Goal: Transaction & Acquisition: Book appointment/travel/reservation

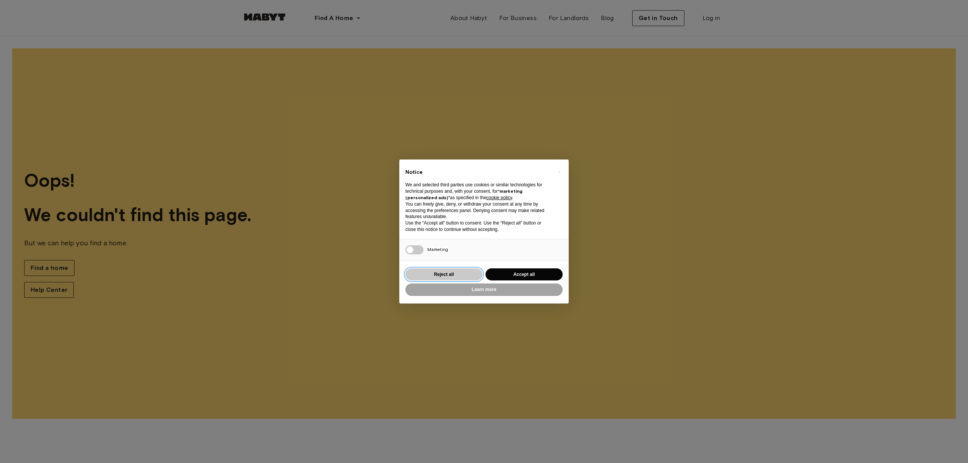
click at [460, 272] on button "Reject all" at bounding box center [444, 275] width 77 height 12
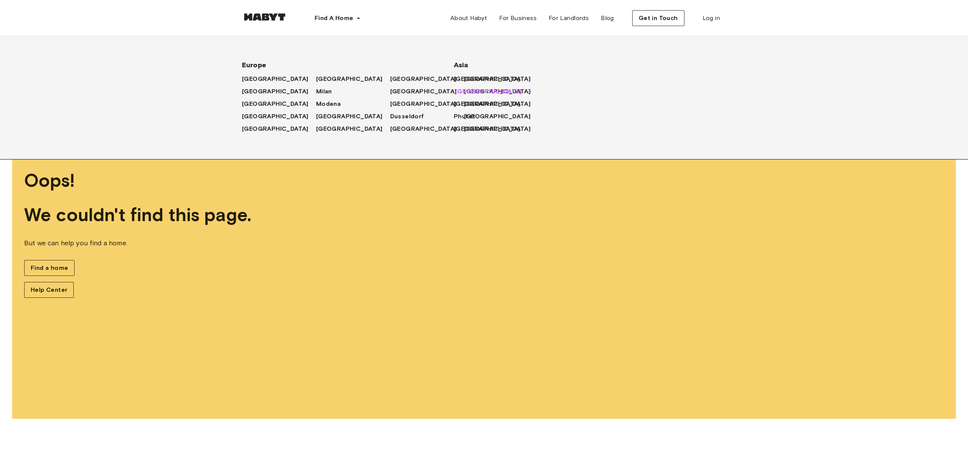
click at [460, 89] on span "[GEOGRAPHIC_DATA]" at bounding box center [488, 91] width 67 height 9
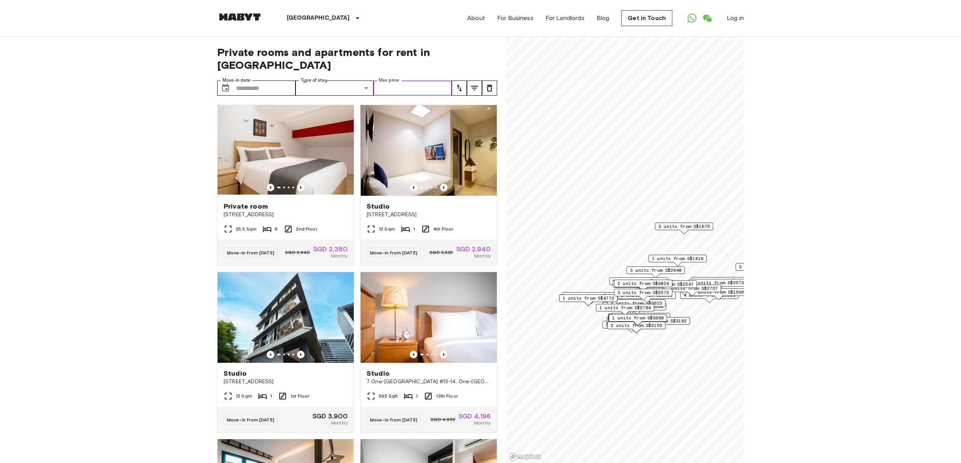
click at [435, 81] on input "Max price" at bounding box center [412, 88] width 78 height 15
click at [456, 84] on icon "tune" at bounding box center [459, 88] width 9 height 9
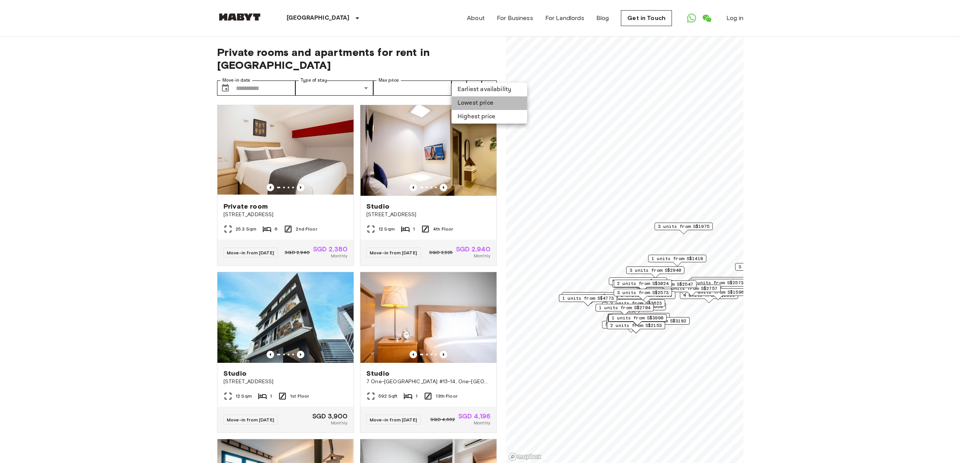
click at [483, 106] on li "Lowest price" at bounding box center [490, 103] width 76 height 14
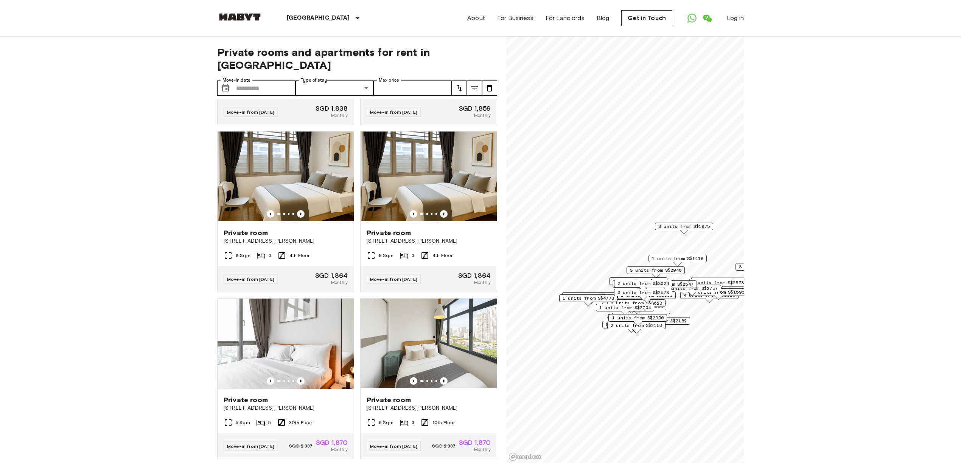
scroll to position [1384, 0]
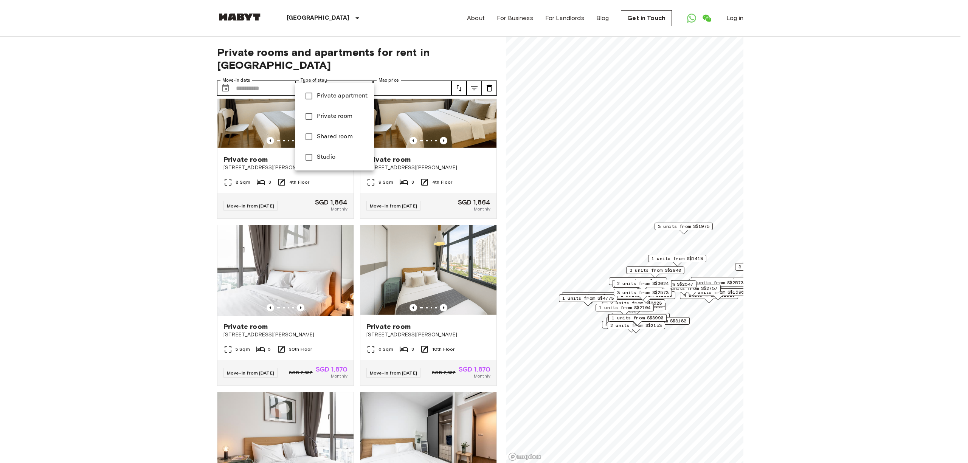
click at [368, 76] on div at bounding box center [484, 231] width 968 height 463
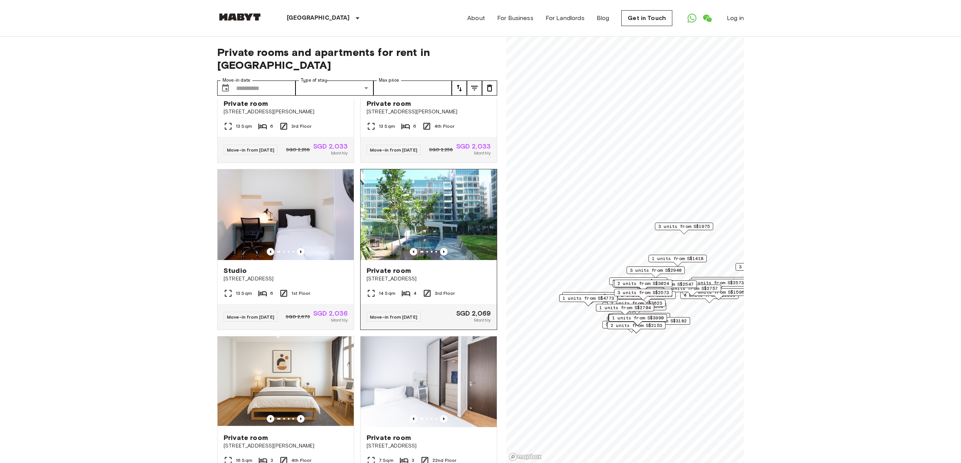
scroll to position [2746, 0]
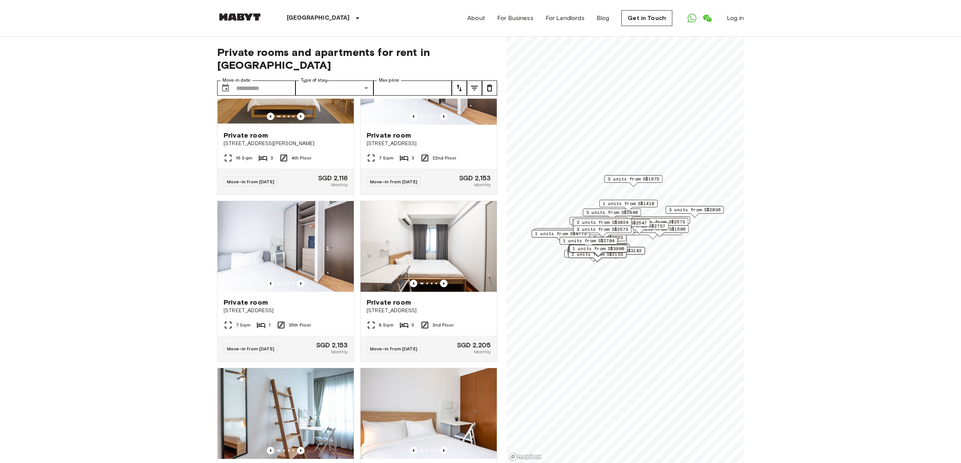
drag, startPoint x: 698, startPoint y: 225, endPoint x: 665, endPoint y: 232, distance: 33.6
click at [665, 232] on div "2 units from S$2757" at bounding box center [639, 228] width 58 height 12
click at [660, 226] on span "2 units from S$2757" at bounding box center [639, 226] width 51 height 7
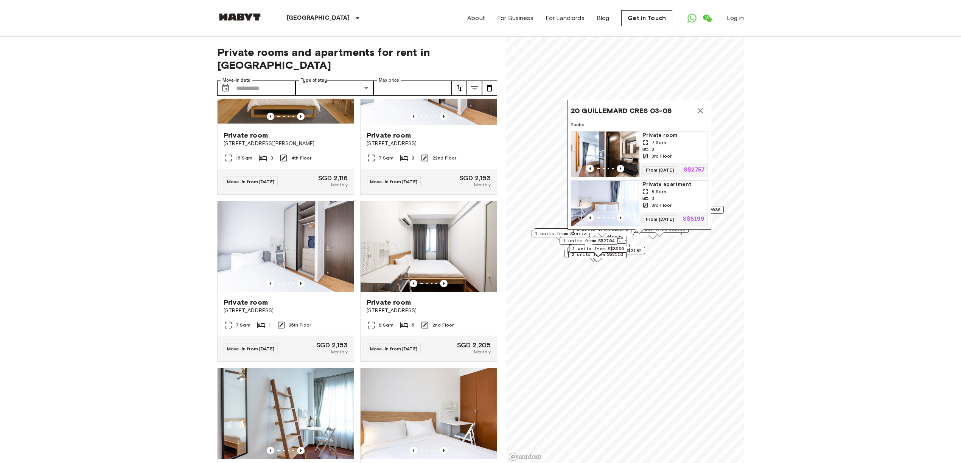
click at [701, 106] on icon "Map marker" at bounding box center [700, 110] width 9 height 9
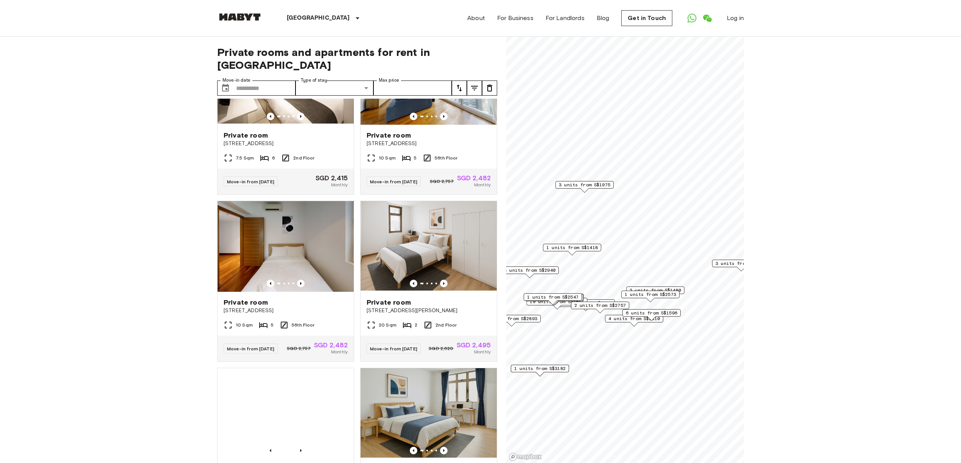
scroll to position [2034, 0]
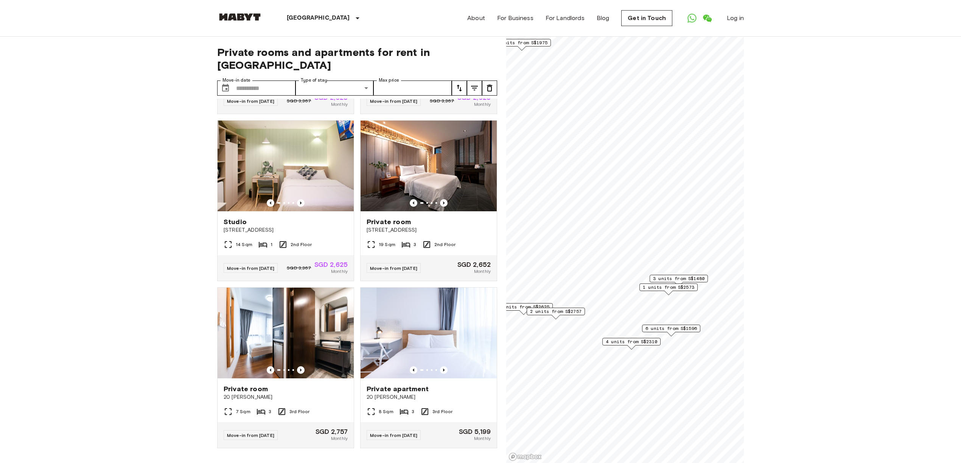
scroll to position [822, 0]
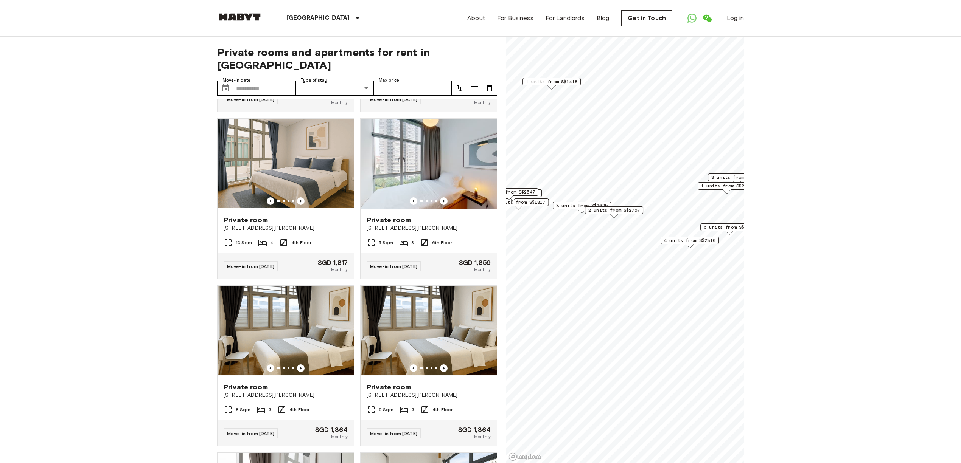
scroll to position [1690, 0]
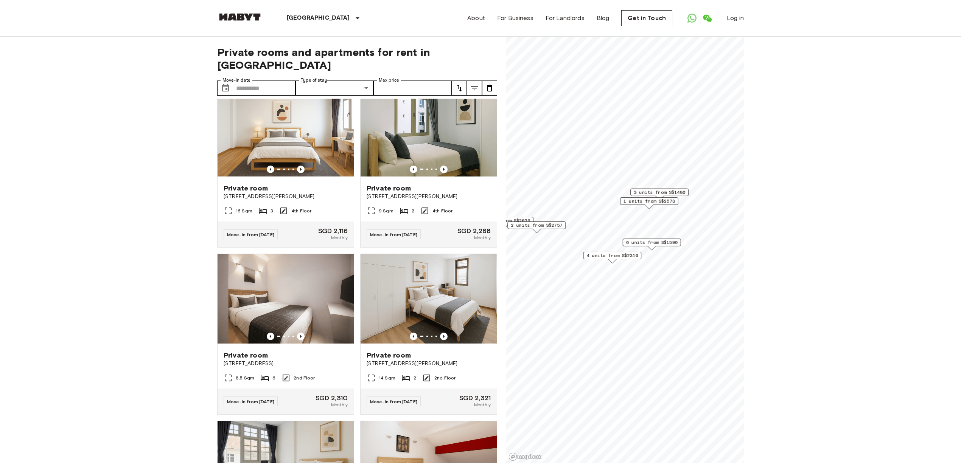
scroll to position [472, 0]
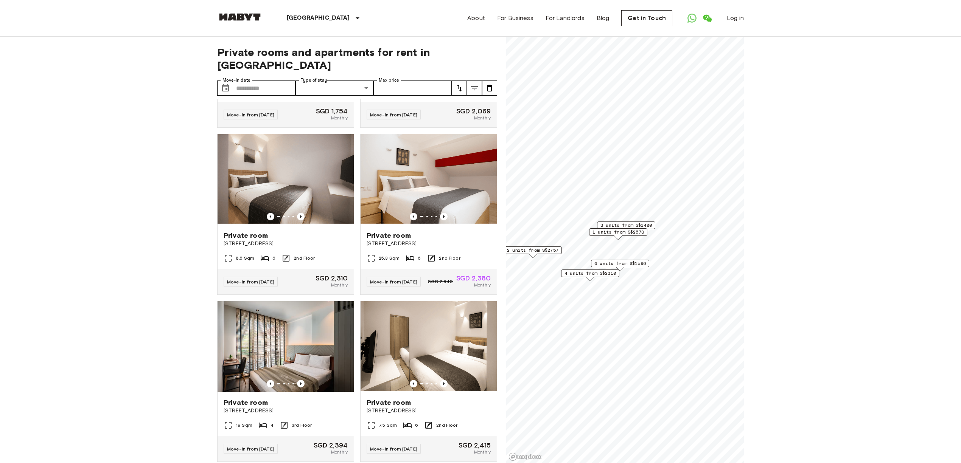
scroll to position [822, 0]
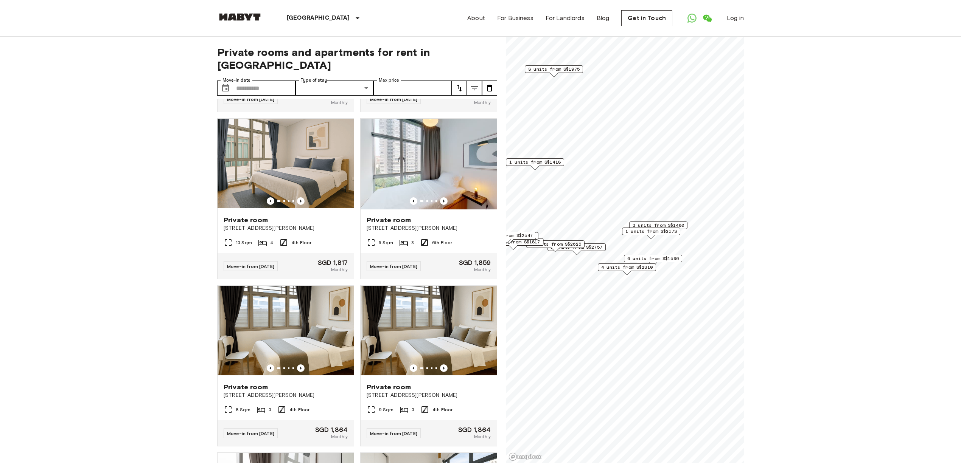
scroll to position [2034, 0]
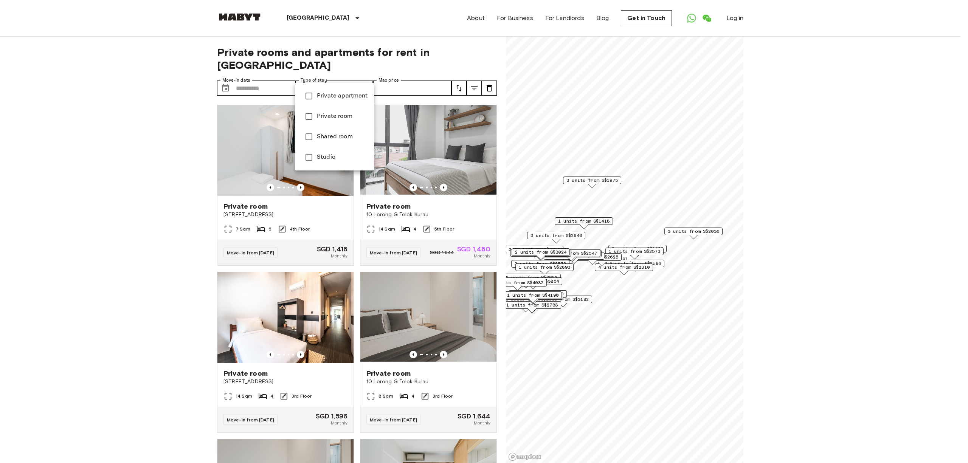
click at [332, 96] on span "Private apartment" at bounding box center [342, 96] width 51 height 9
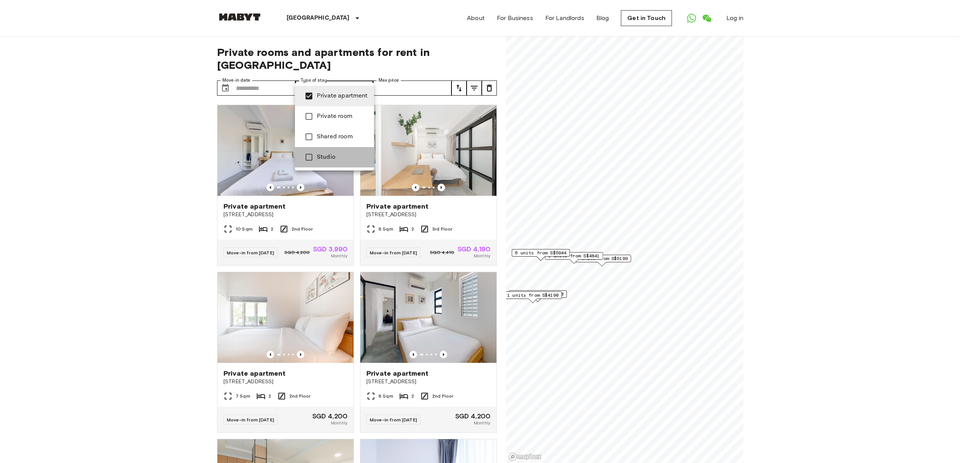
click at [323, 156] on span "Studio" at bounding box center [342, 157] width 51 height 9
type input "**********"
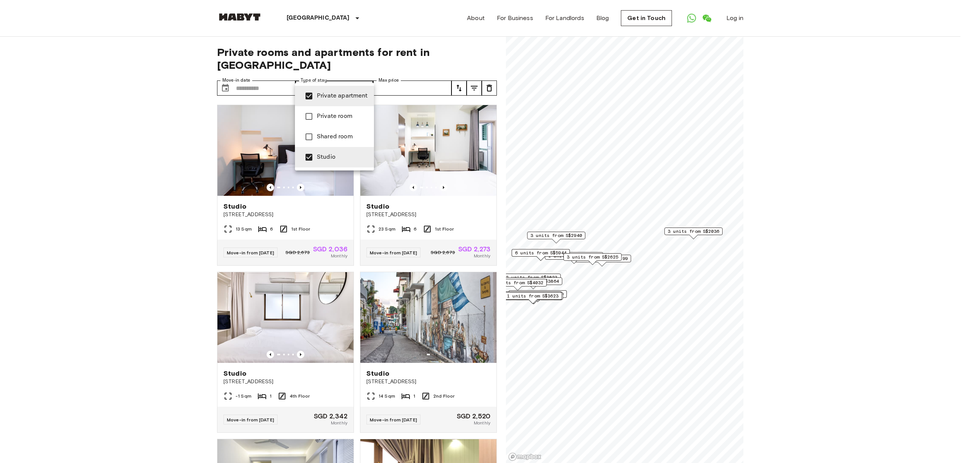
click at [166, 319] on div at bounding box center [484, 231] width 968 height 463
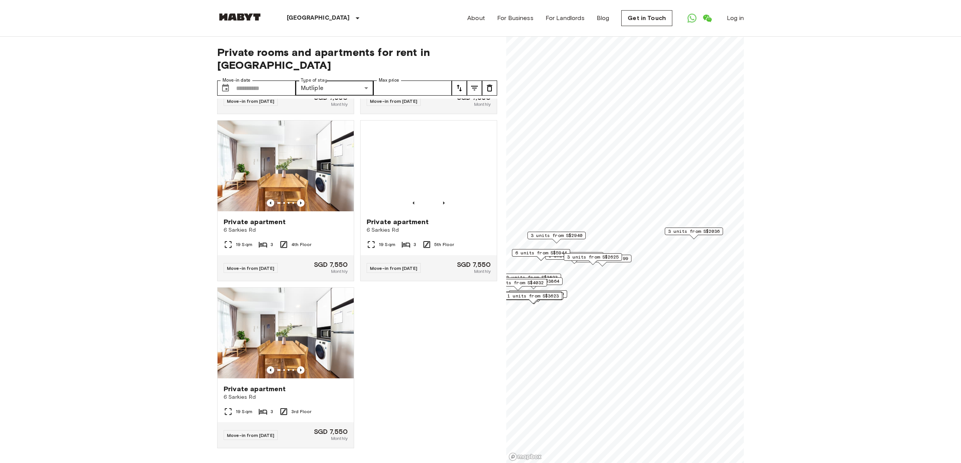
scroll to position [3302, 0]
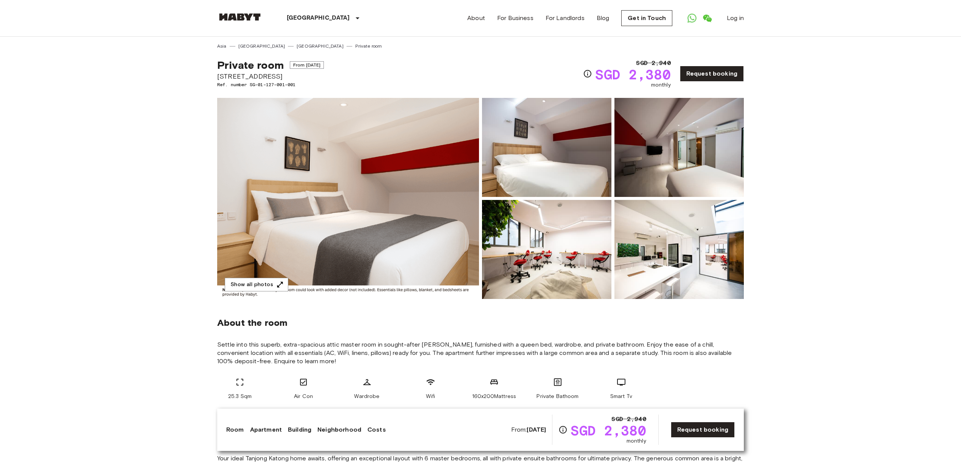
click at [682, 264] on img at bounding box center [678, 249] width 129 height 99
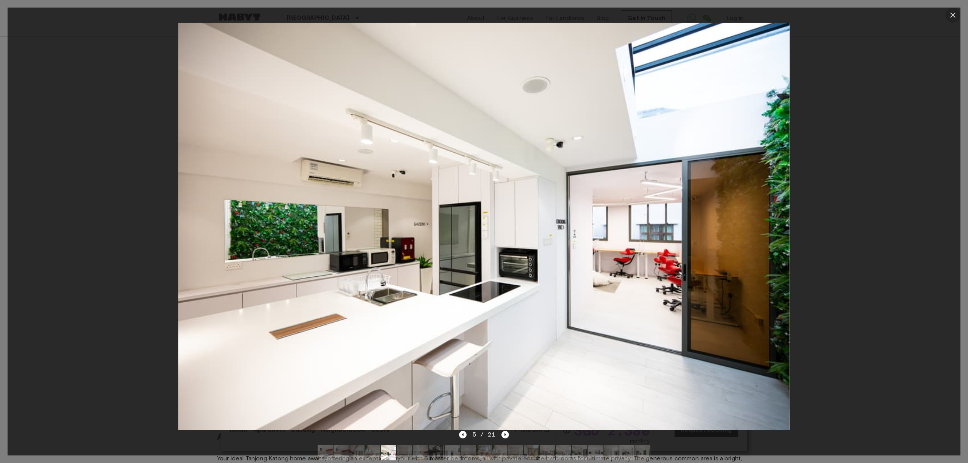
click at [952, 12] on icon "button" at bounding box center [953, 15] width 9 height 9
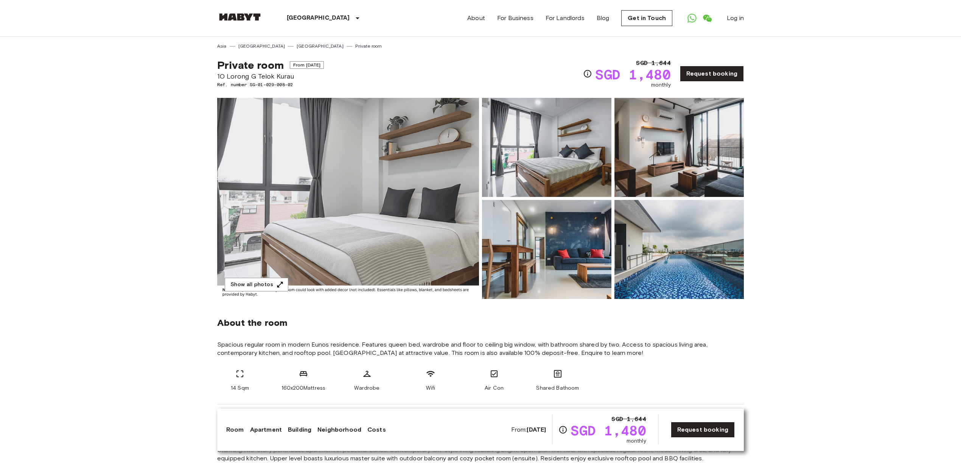
click at [544, 259] on img at bounding box center [546, 249] width 129 height 99
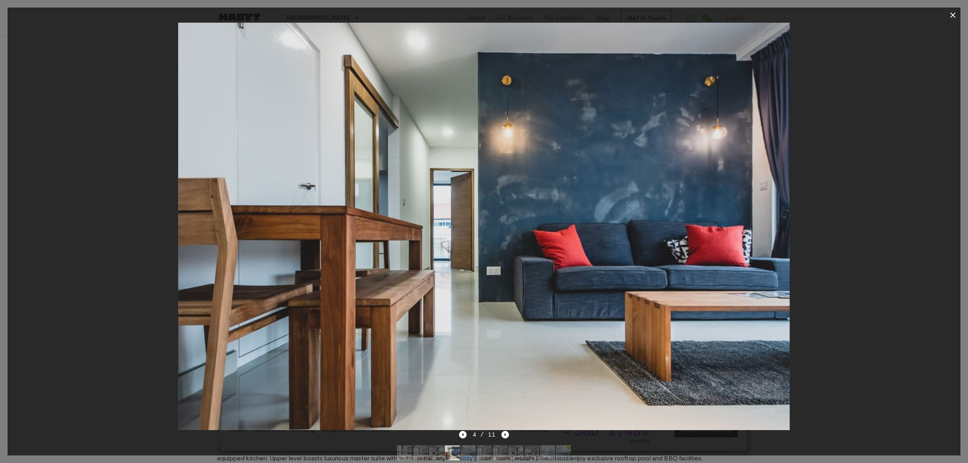
click at [952, 13] on icon "button" at bounding box center [953, 15] width 9 height 9
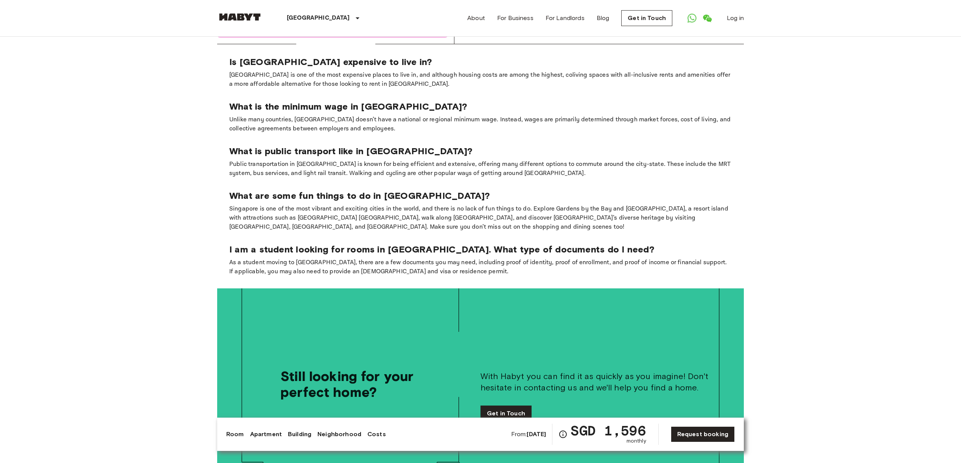
scroll to position [1513, 0]
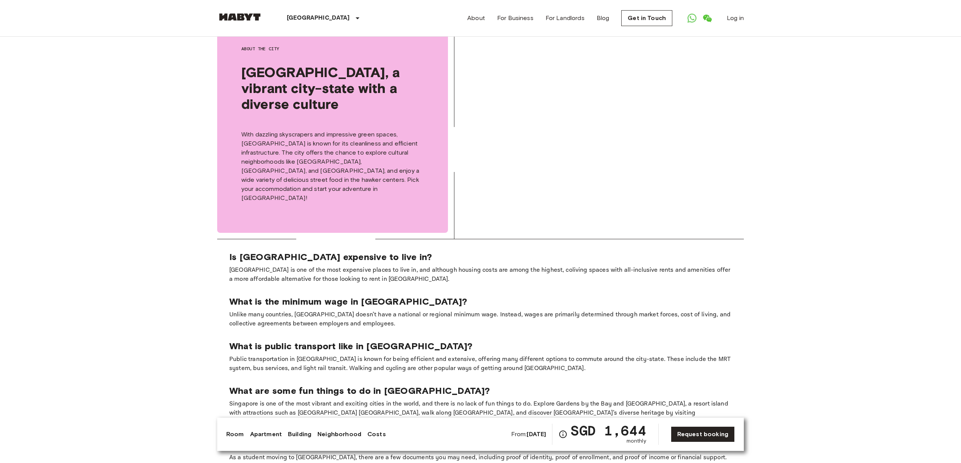
scroll to position [1261, 0]
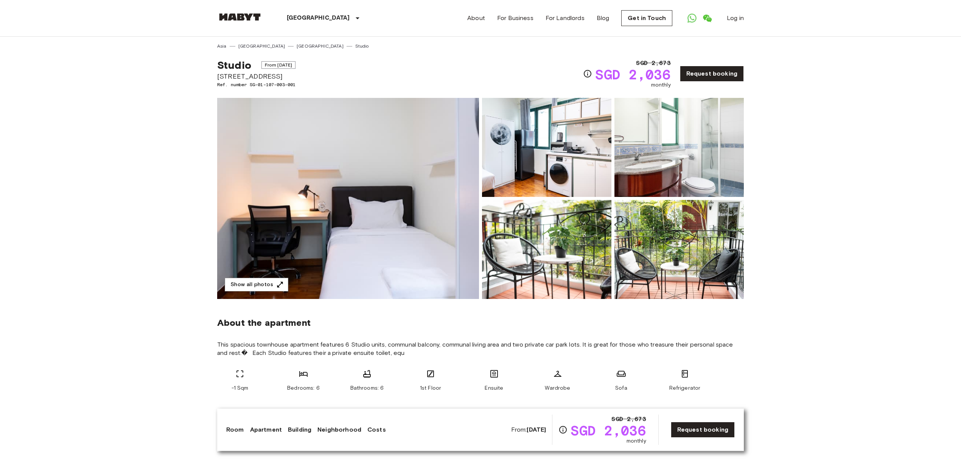
scroll to position [50, 0]
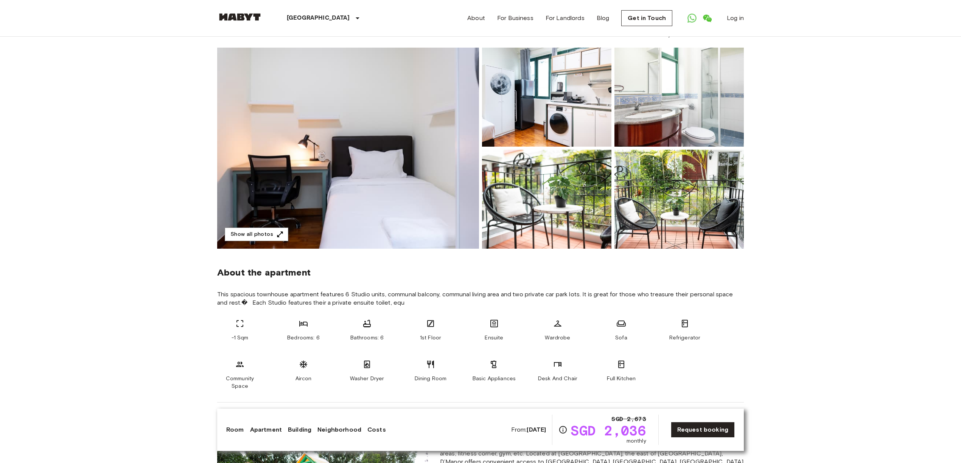
click at [417, 193] on img at bounding box center [348, 148] width 262 height 201
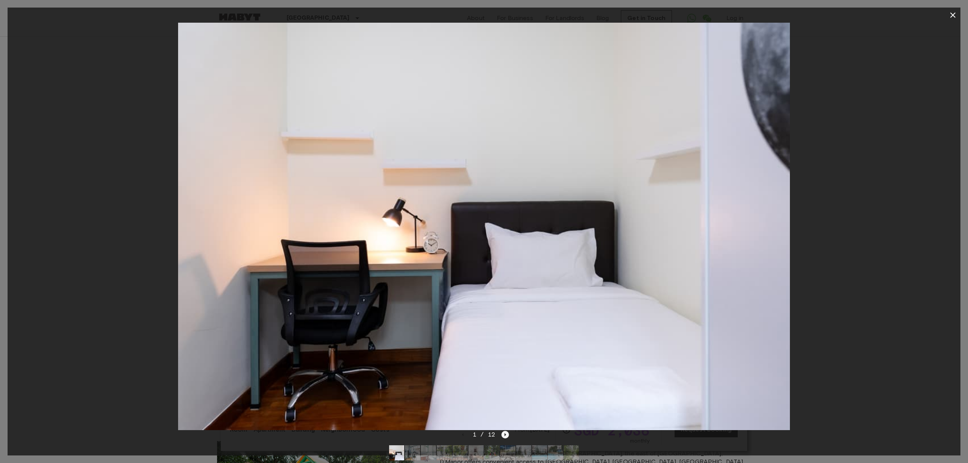
click at [503, 433] on icon "Next image" at bounding box center [506, 435] width 8 height 8
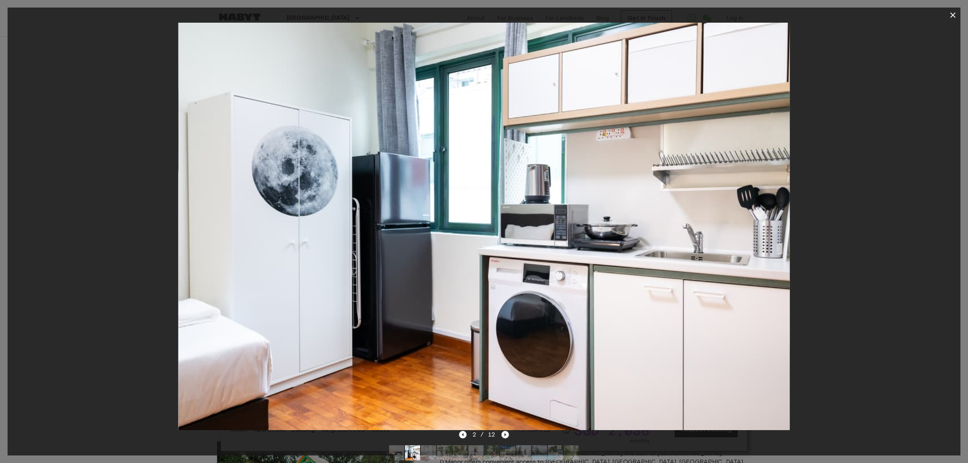
click at [503, 433] on icon "Next image" at bounding box center [506, 435] width 8 height 8
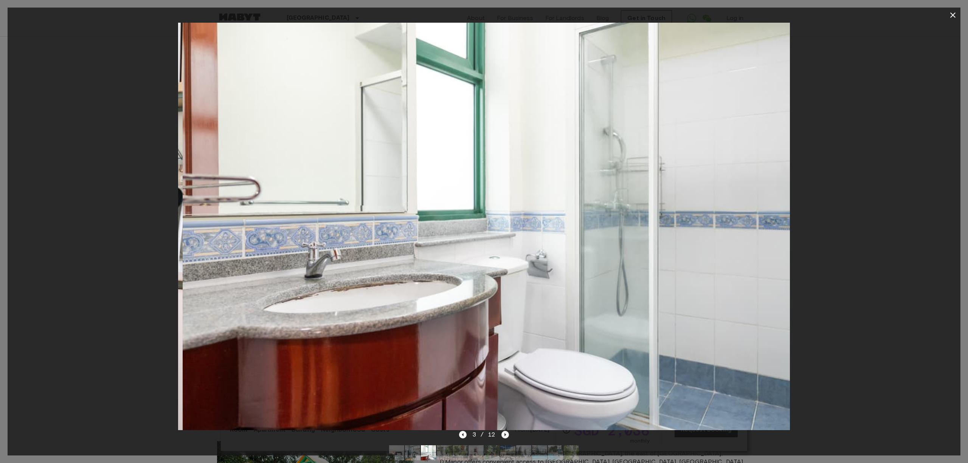
click at [503, 433] on icon "Next image" at bounding box center [506, 435] width 8 height 8
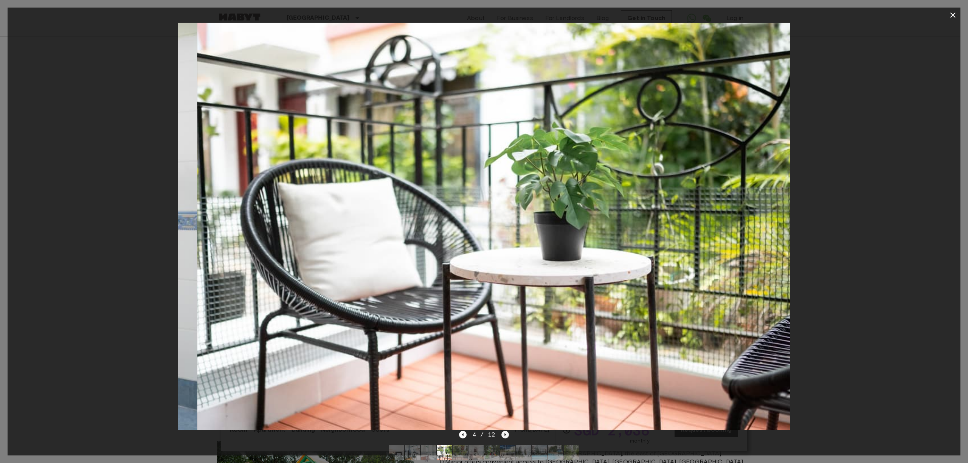
click at [503, 433] on icon "Next image" at bounding box center [506, 435] width 8 height 8
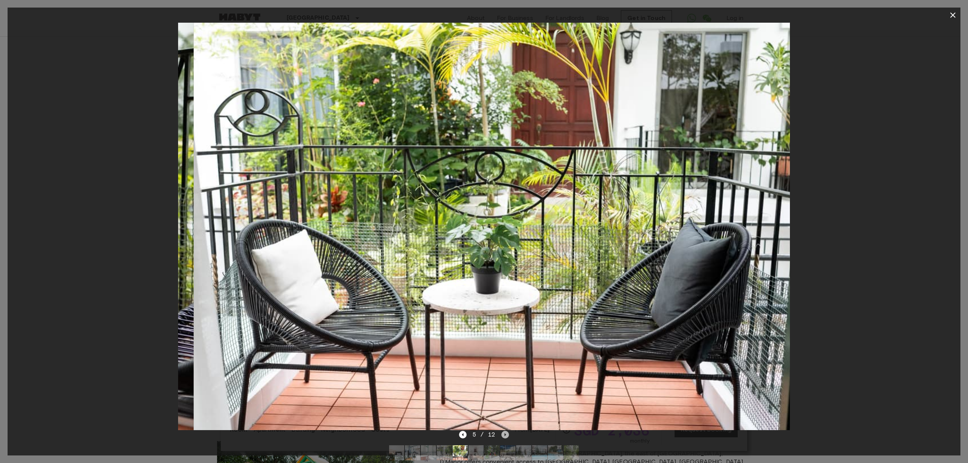
click at [503, 433] on icon "Next image" at bounding box center [506, 435] width 8 height 8
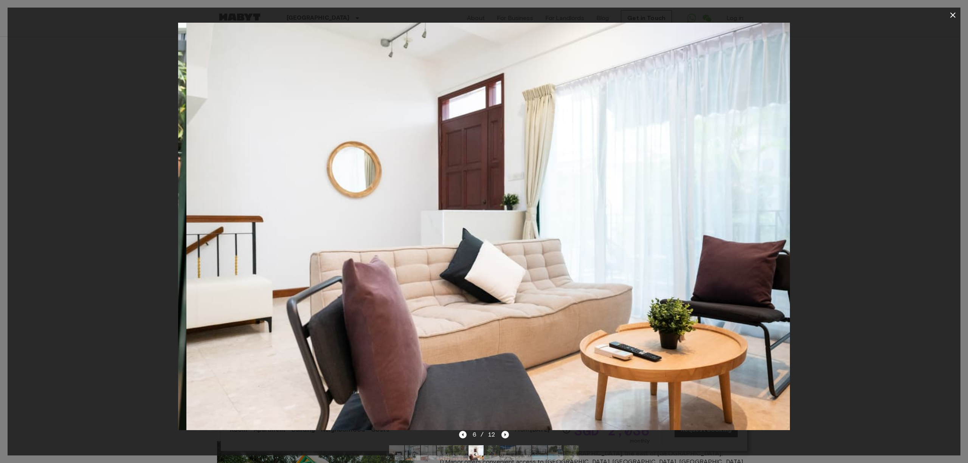
click at [503, 433] on icon "Next image" at bounding box center [506, 435] width 8 height 8
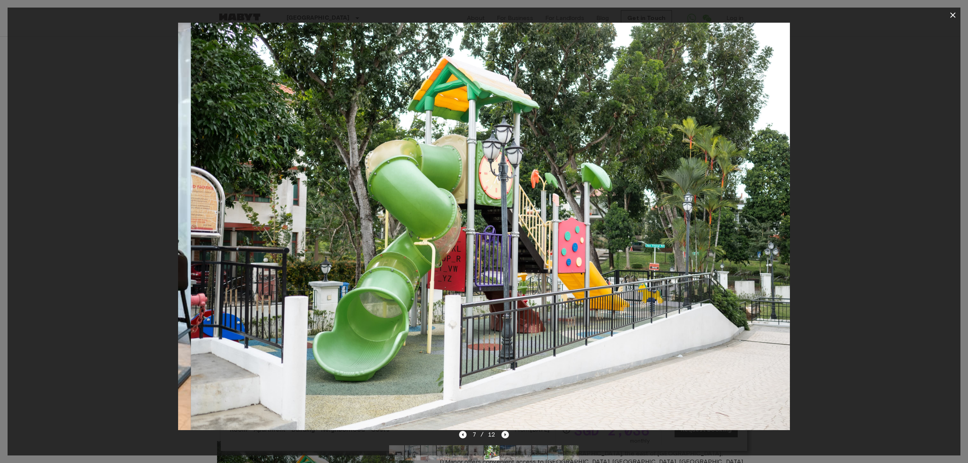
click at [503, 433] on icon "Next image" at bounding box center [506, 435] width 8 height 8
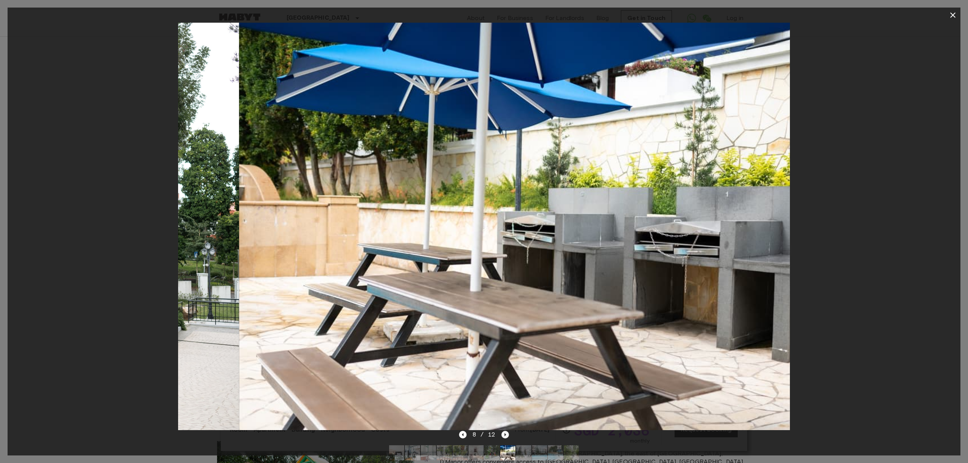
click at [503, 433] on icon "Next image" at bounding box center [506, 435] width 8 height 8
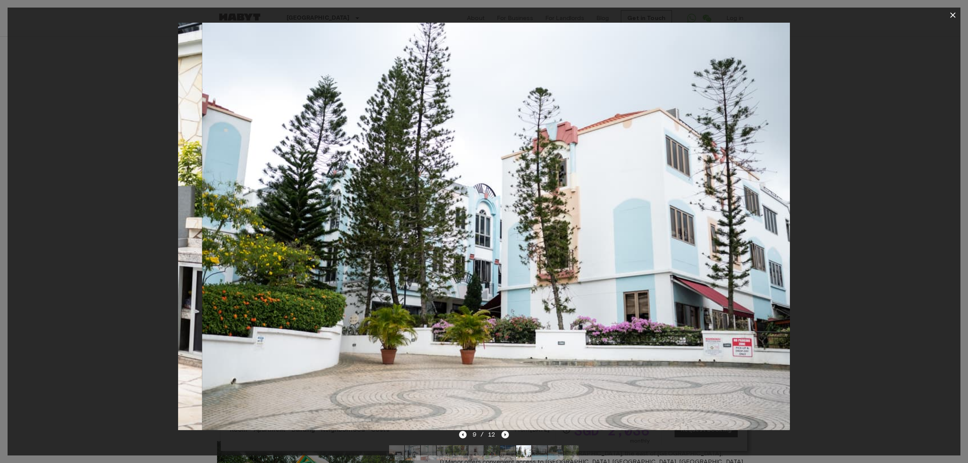
click at [503, 433] on icon "Next image" at bounding box center [506, 435] width 8 height 8
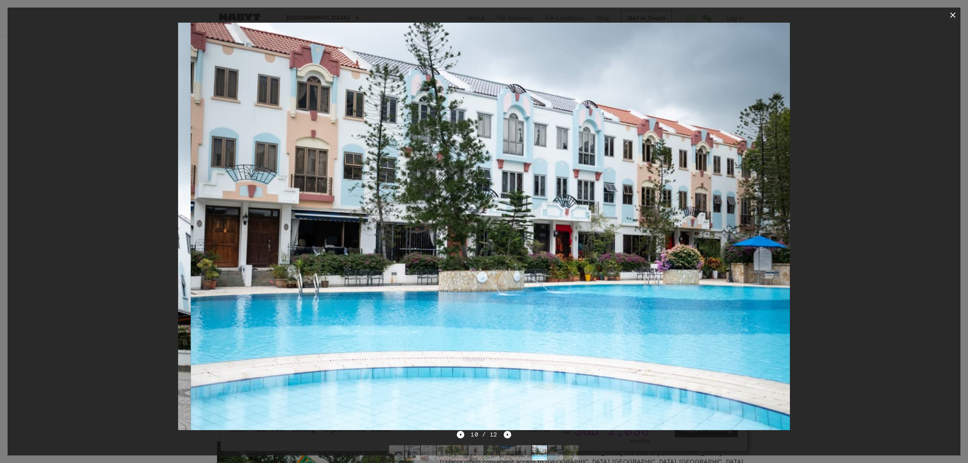
click at [504, 433] on icon "Next image" at bounding box center [508, 435] width 8 height 8
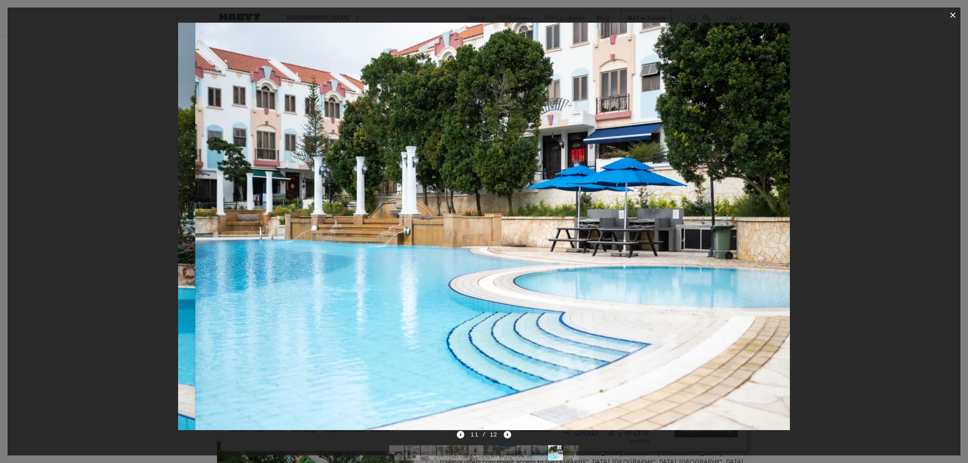
click at [504, 433] on icon "Next image" at bounding box center [508, 435] width 8 height 8
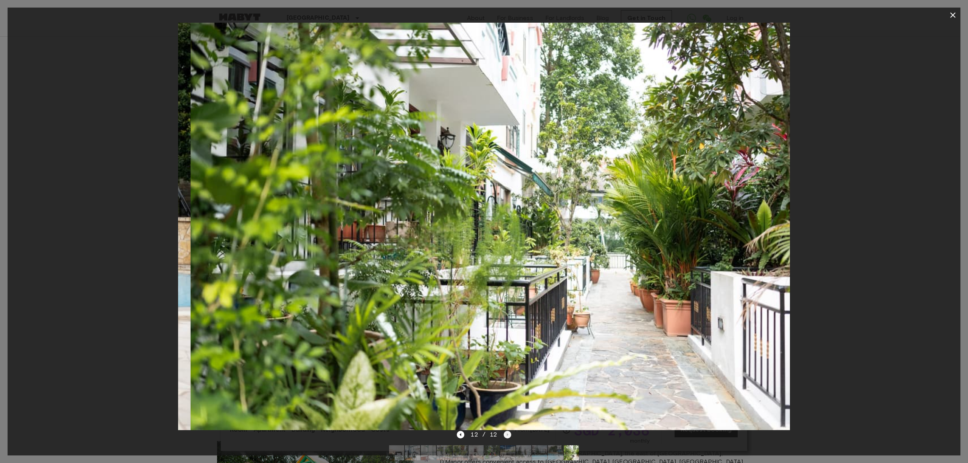
click at [503, 433] on div "12 / 12" at bounding box center [484, 434] width 54 height 9
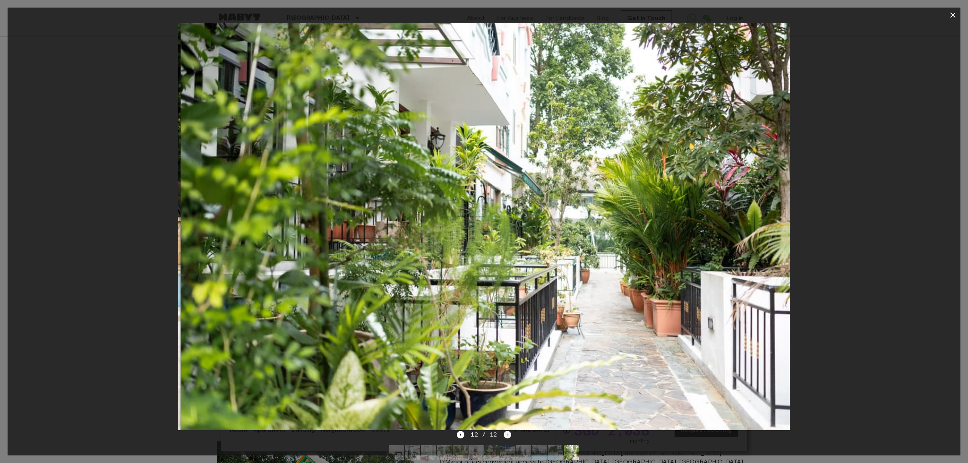
click at [503, 433] on div "12 / 12" at bounding box center [484, 434] width 54 height 9
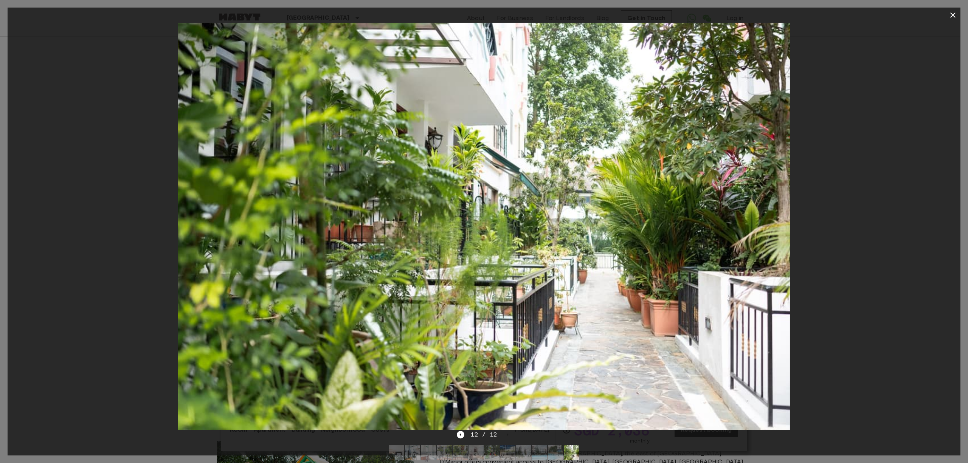
click at [954, 16] on icon "button" at bounding box center [953, 14] width 5 height 5
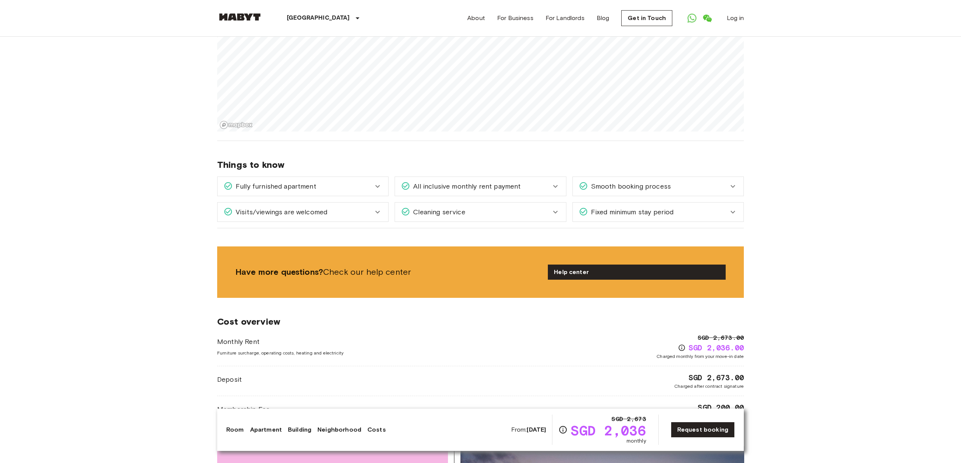
scroll to position [857, 0]
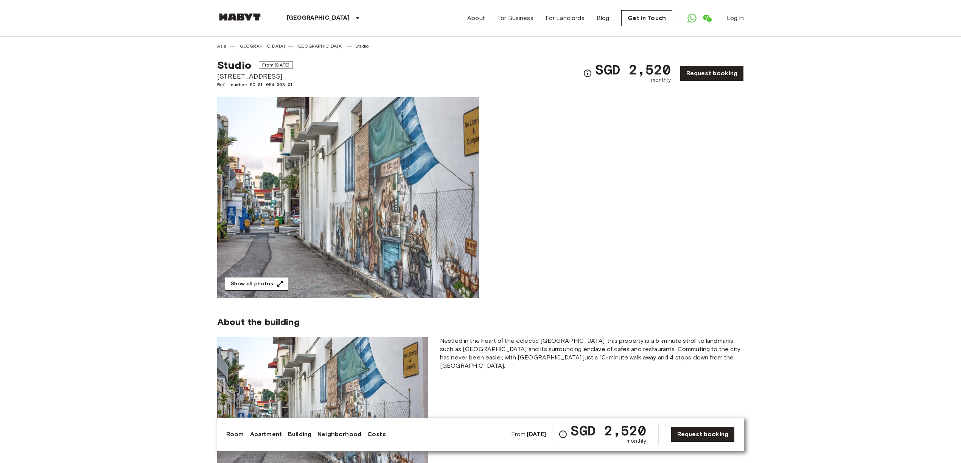
click at [262, 285] on button "Show all photos" at bounding box center [257, 284] width 64 height 14
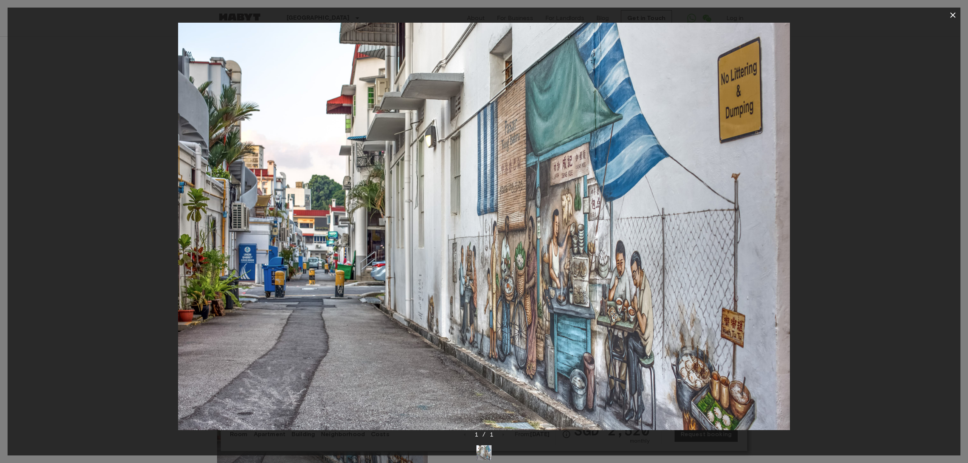
click at [951, 14] on icon "button" at bounding box center [953, 15] width 9 height 9
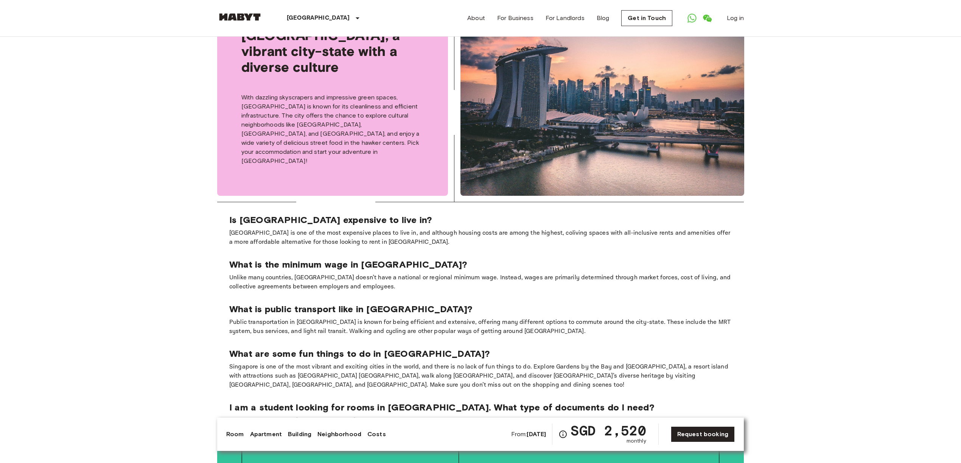
scroll to position [1362, 0]
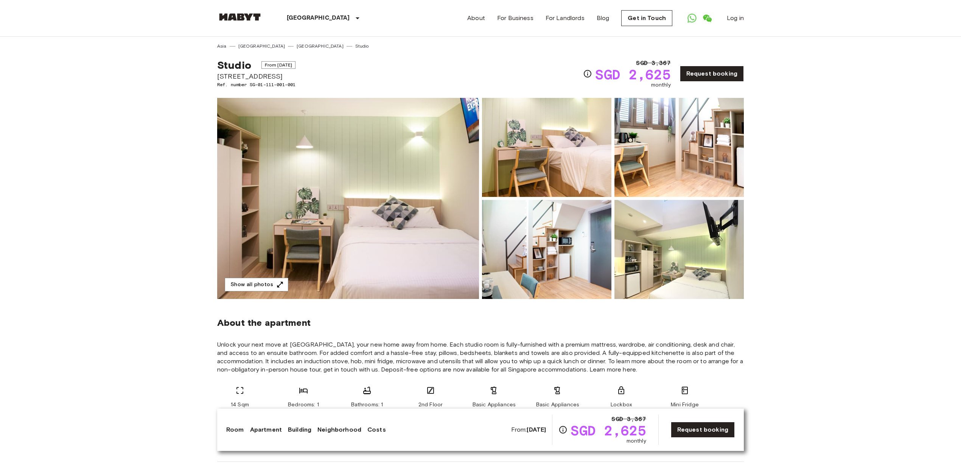
click at [400, 206] on img at bounding box center [348, 198] width 262 height 201
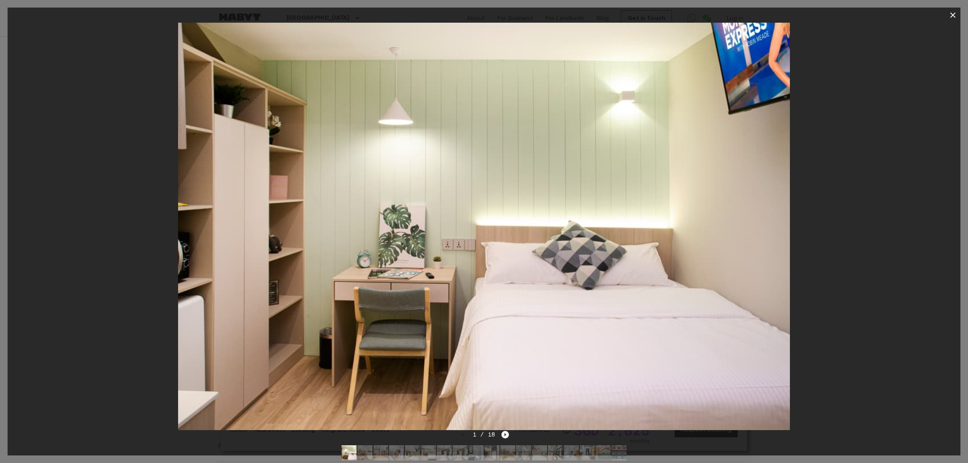
click at [504, 438] on icon "Next image" at bounding box center [506, 435] width 8 height 8
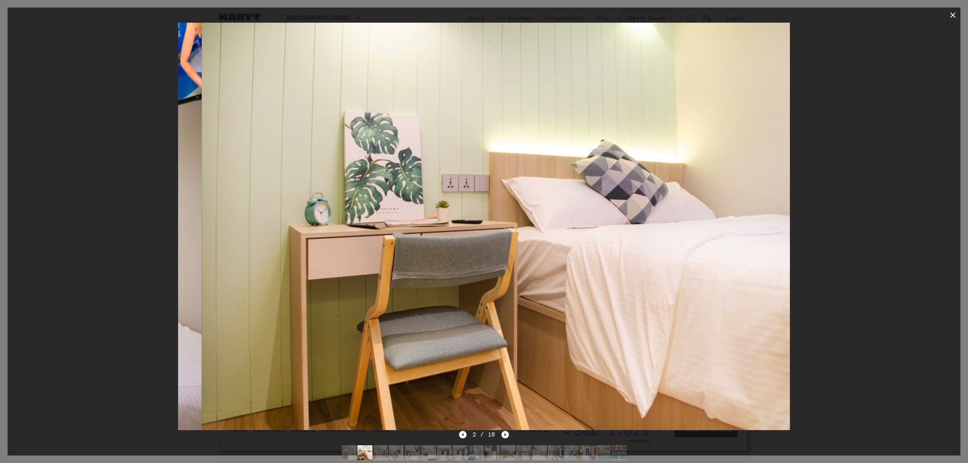
click at [504, 437] on icon "Next image" at bounding box center [506, 435] width 8 height 8
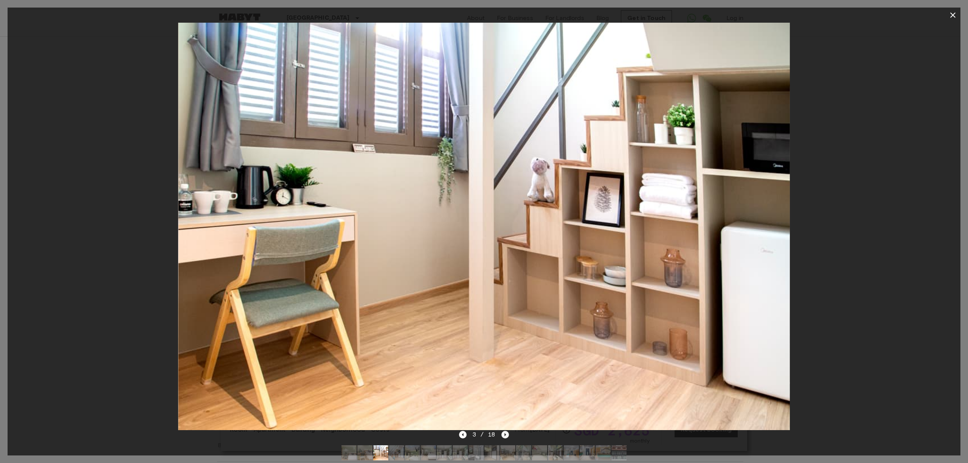
click at [504, 437] on icon "Next image" at bounding box center [506, 435] width 8 height 8
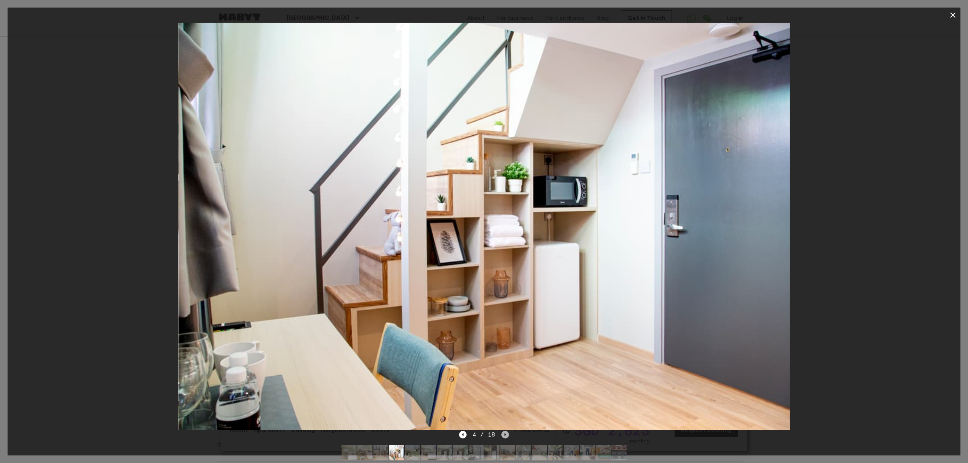
click at [504, 437] on icon "Next image" at bounding box center [506, 435] width 8 height 8
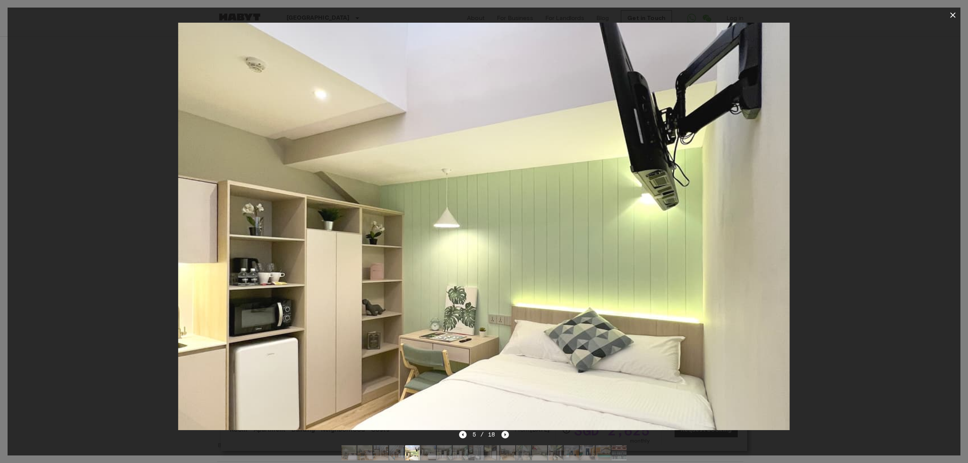
click at [504, 437] on icon "Next image" at bounding box center [506, 435] width 8 height 8
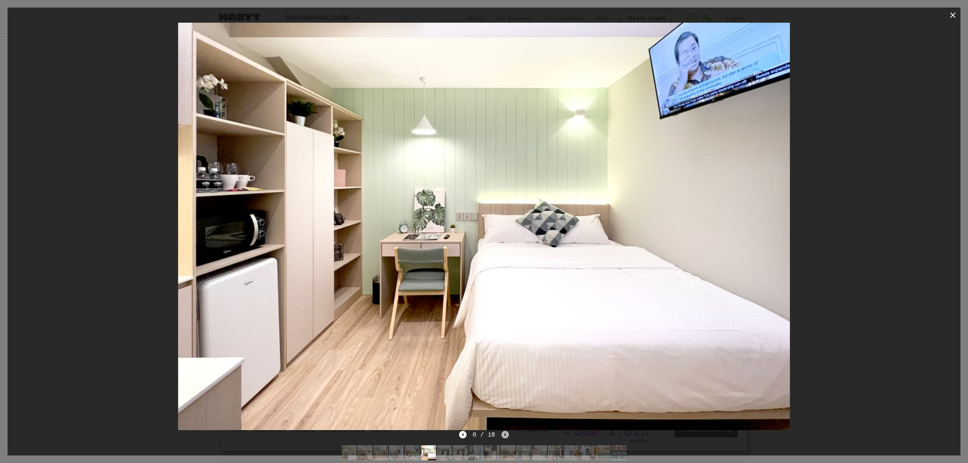
click at [504, 437] on icon "Next image" at bounding box center [506, 435] width 8 height 8
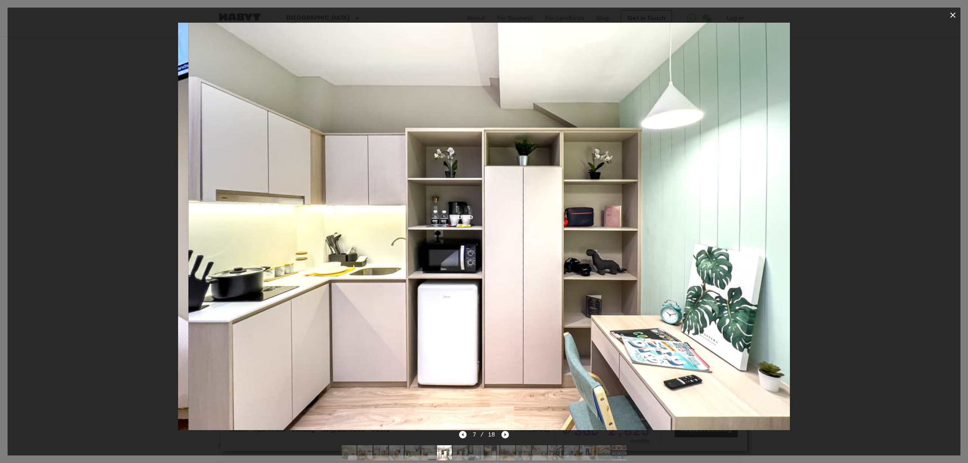
click at [504, 437] on icon "Next image" at bounding box center [506, 435] width 8 height 8
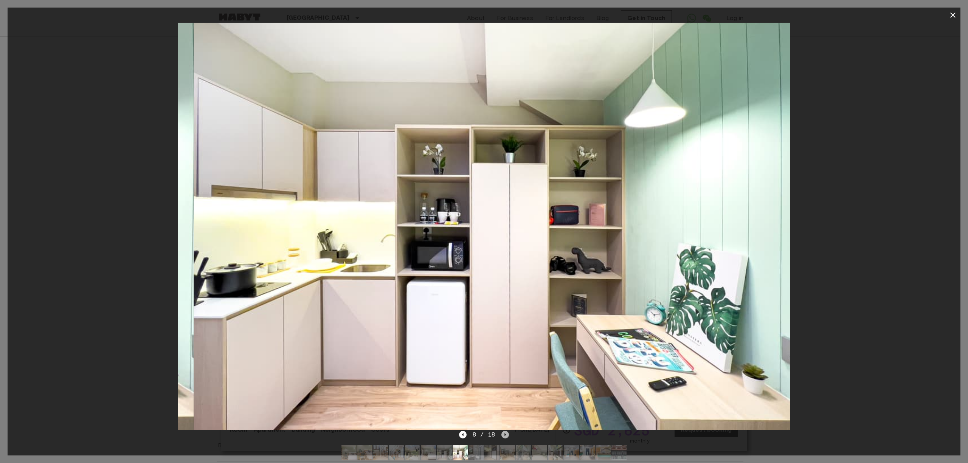
click at [504, 437] on icon "Next image" at bounding box center [506, 435] width 8 height 8
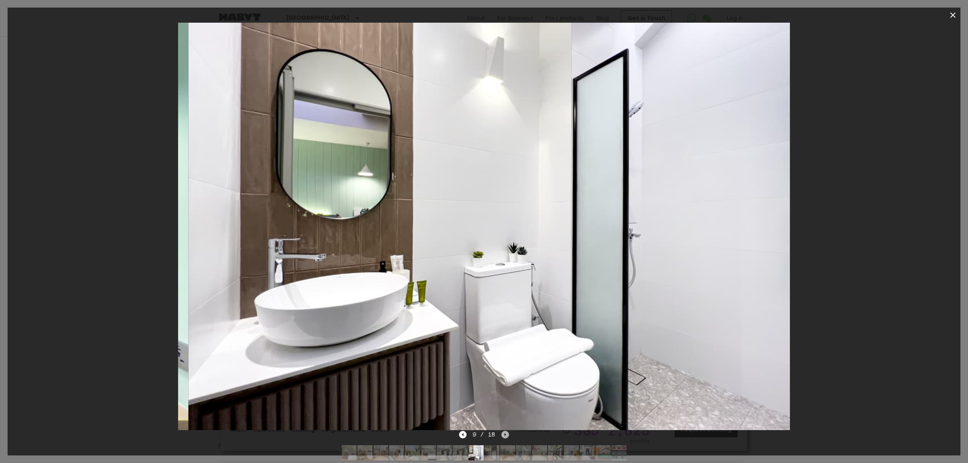
click at [504, 437] on icon "Next image" at bounding box center [506, 435] width 8 height 8
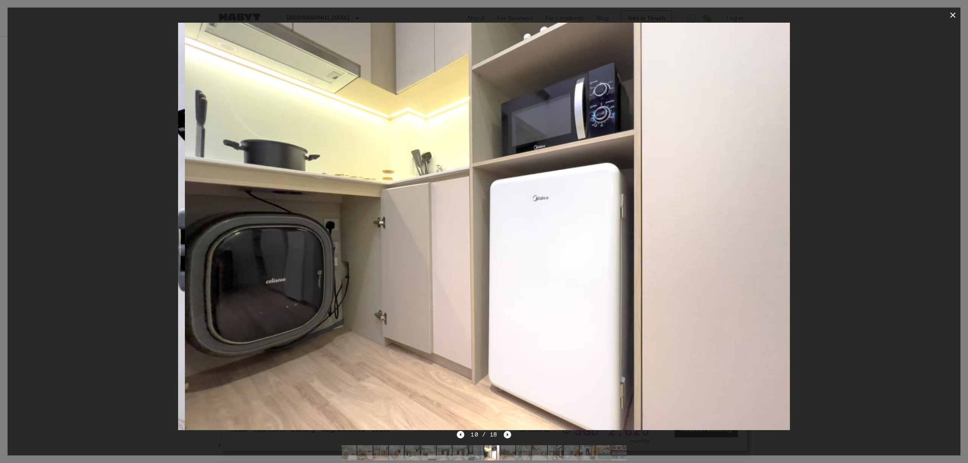
click at [505, 436] on icon "Next image" at bounding box center [508, 435] width 8 height 8
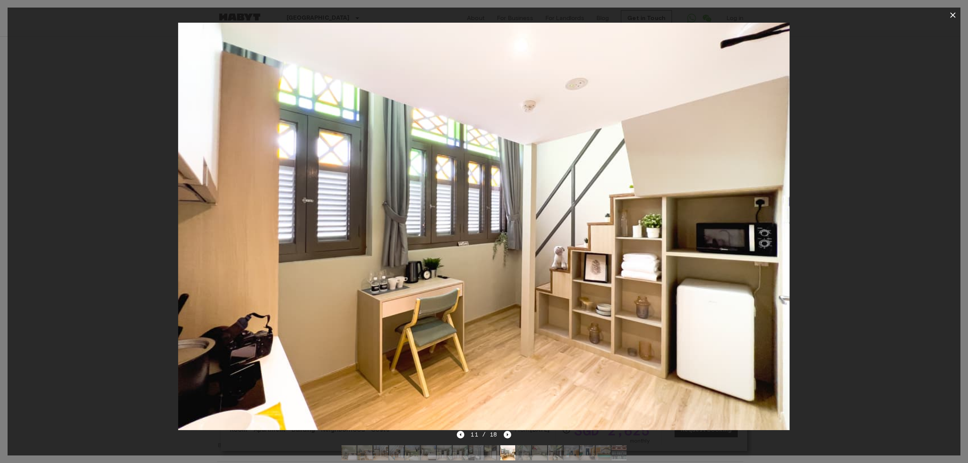
click at [954, 12] on icon "button" at bounding box center [953, 15] width 9 height 9
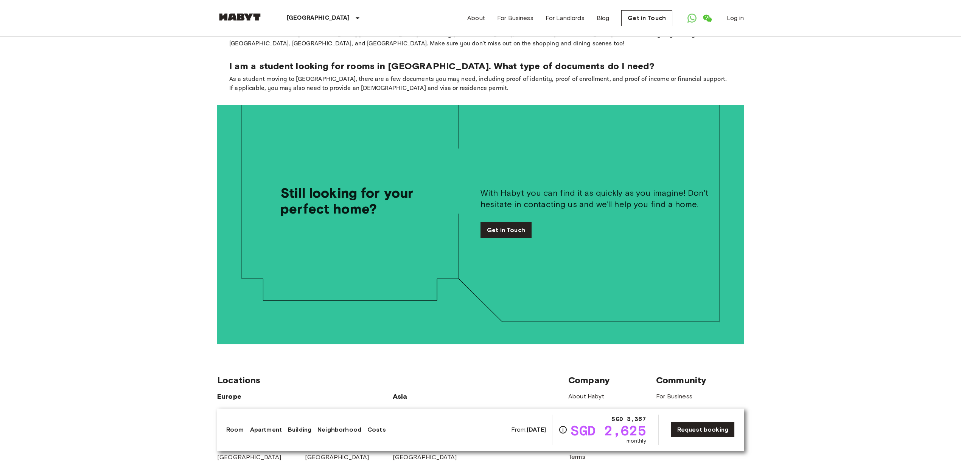
scroll to position [1563, 0]
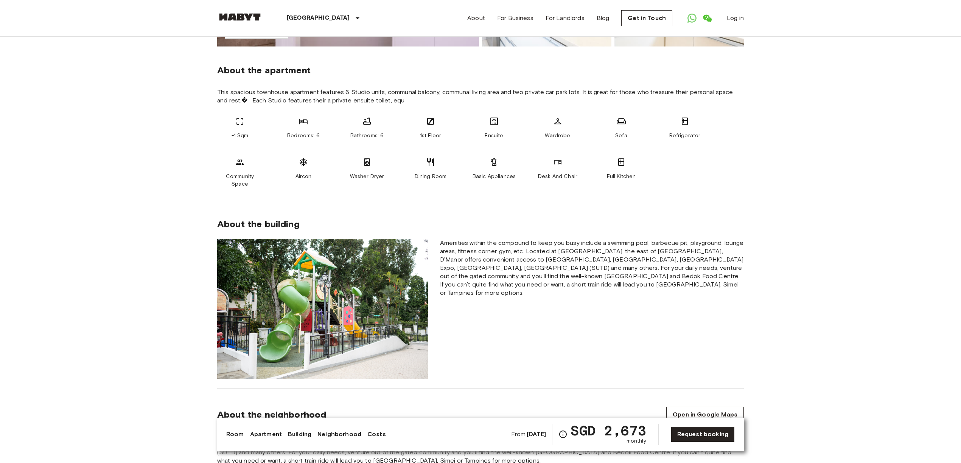
scroll to position [303, 0]
